Goal: Task Accomplishment & Management: Manage account settings

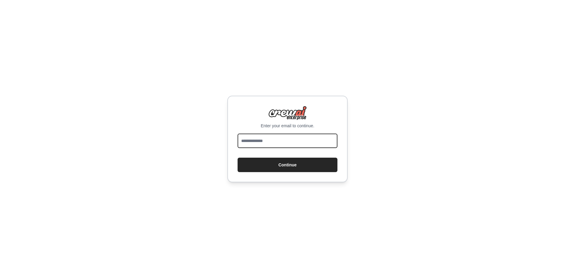
click at [278, 144] on input "email" at bounding box center [287, 140] width 100 height 14
type input "**********"
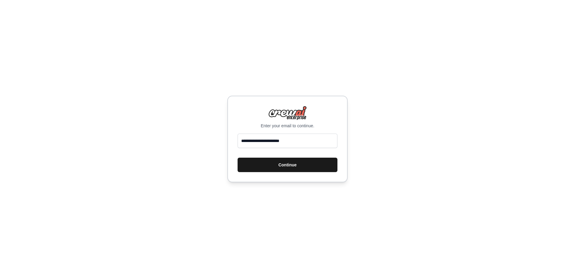
click at [271, 167] on button "Continue" at bounding box center [287, 164] width 100 height 14
